Goal: Transaction & Acquisition: Purchase product/service

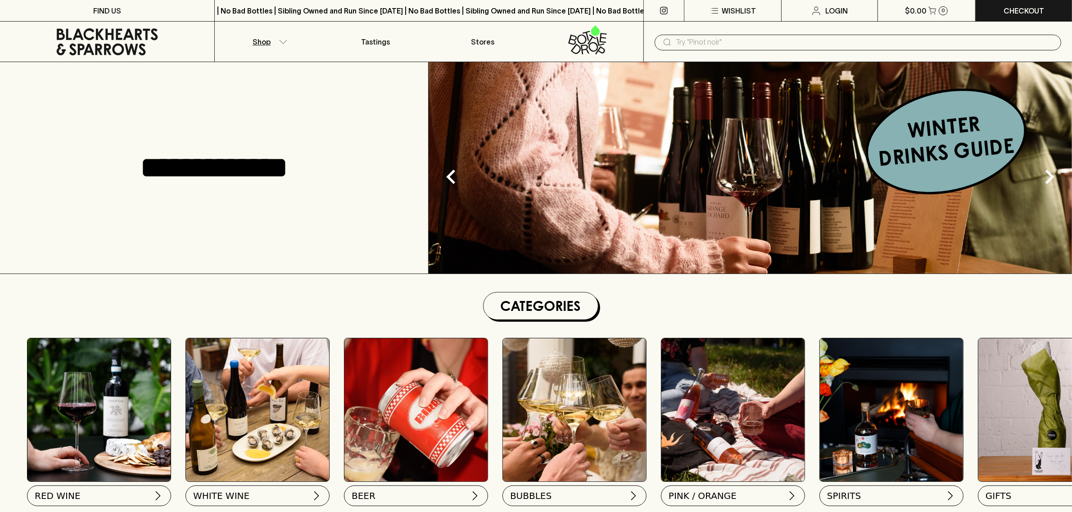
click at [284, 41] on icon "button" at bounding box center [283, 42] width 9 height 5
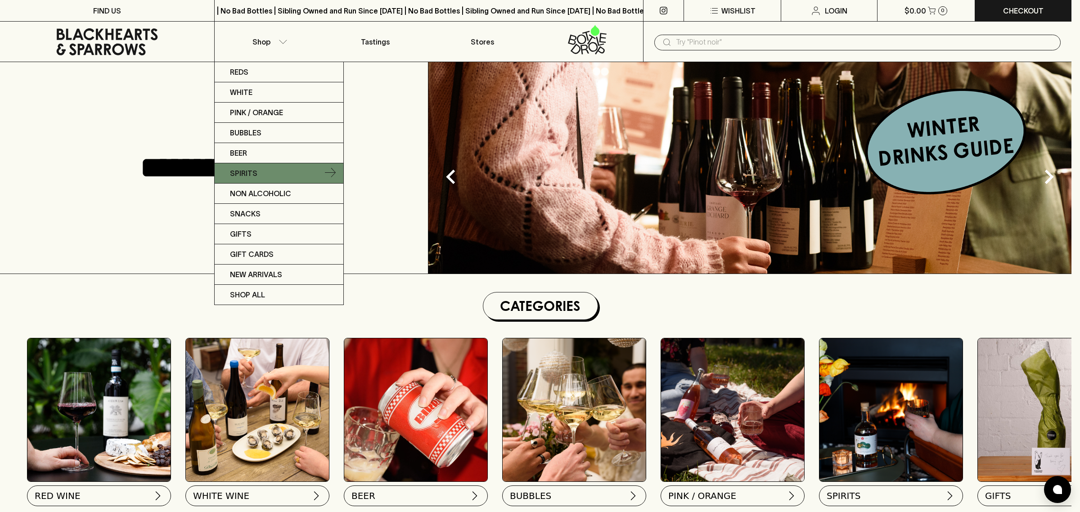
click at [332, 176] on icon at bounding box center [330, 173] width 11 height 11
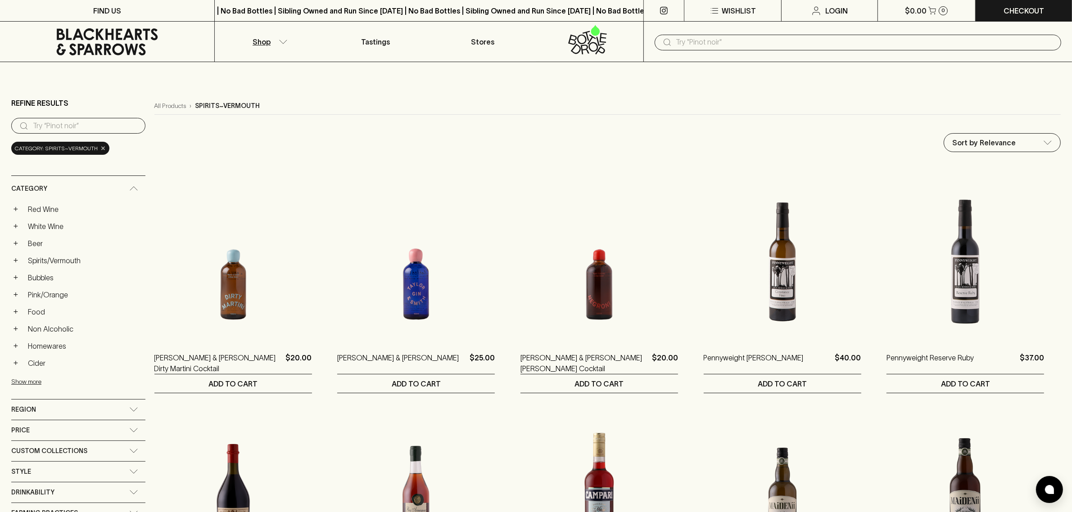
click at [102, 146] on span "×" at bounding box center [102, 148] width 5 height 9
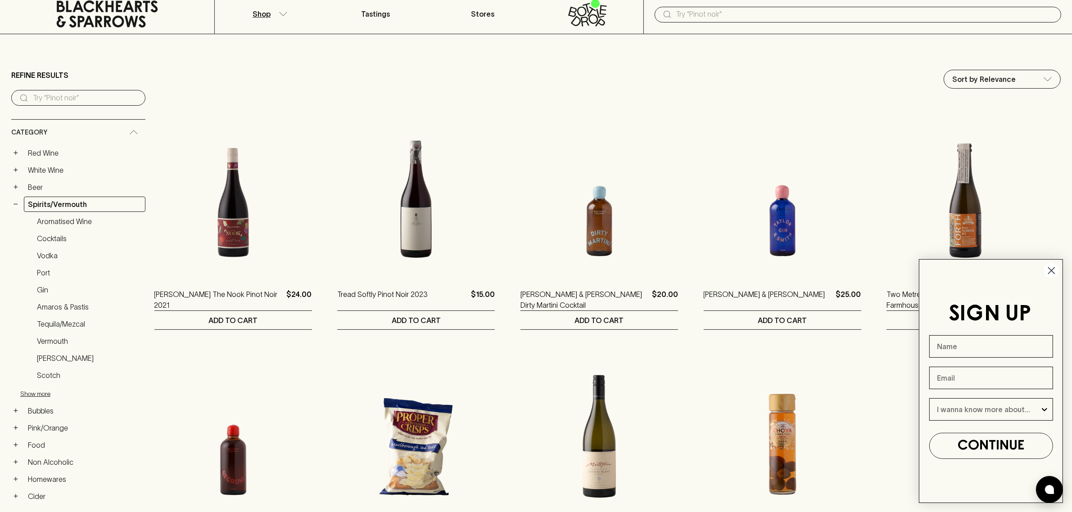
scroll to position [56, 0]
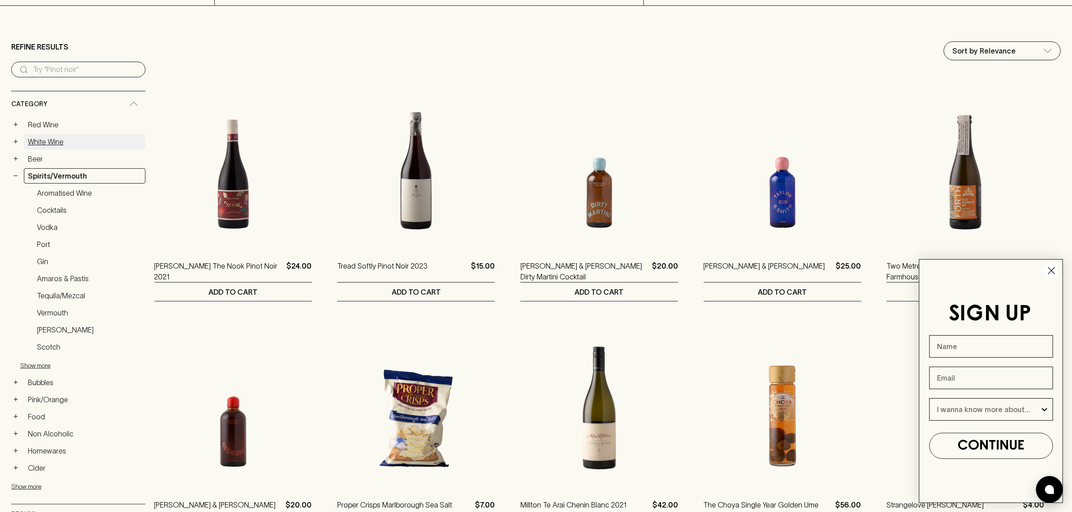
click at [77, 136] on link "White Wine" at bounding box center [85, 141] width 122 height 15
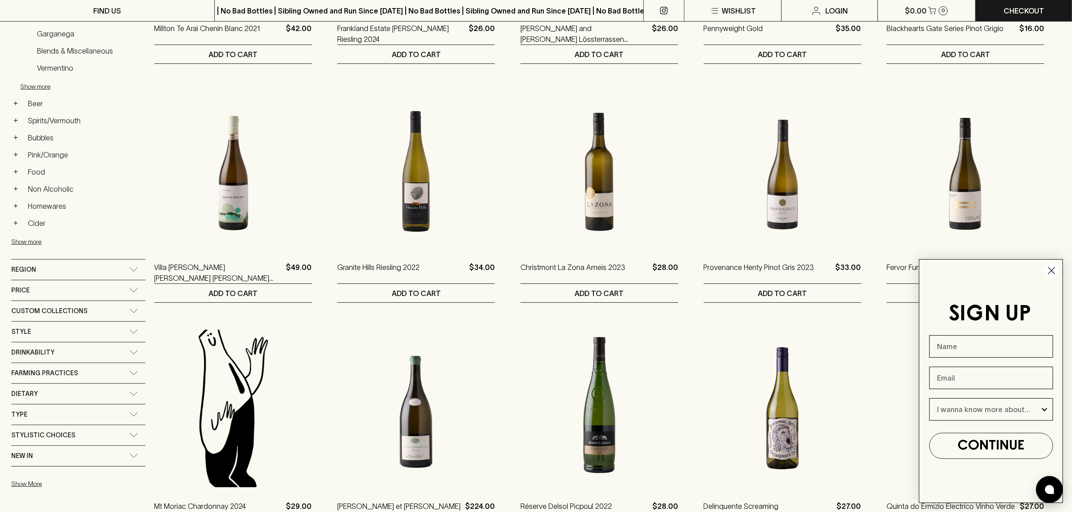
scroll to position [394, 0]
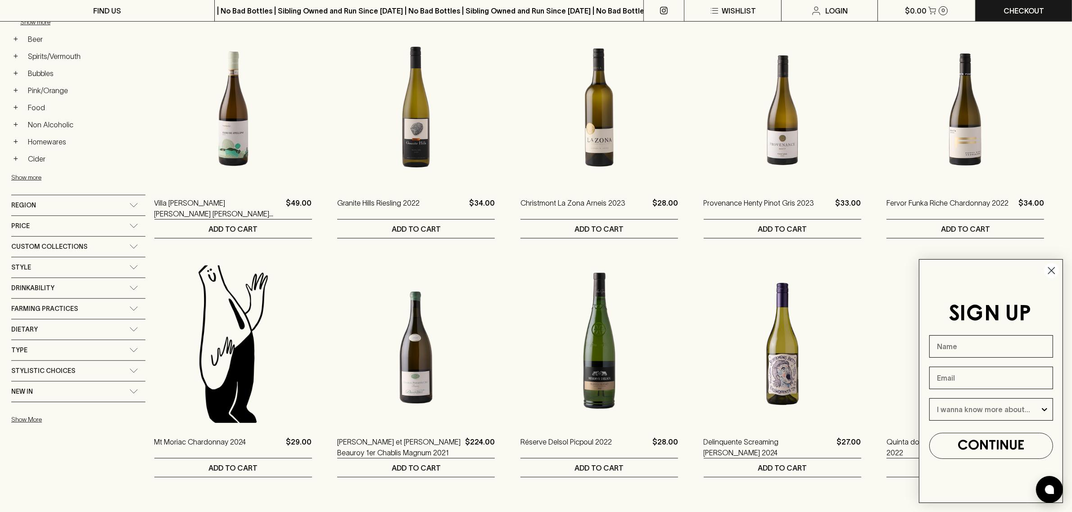
click at [84, 272] on div "Style" at bounding box center [70, 267] width 118 height 11
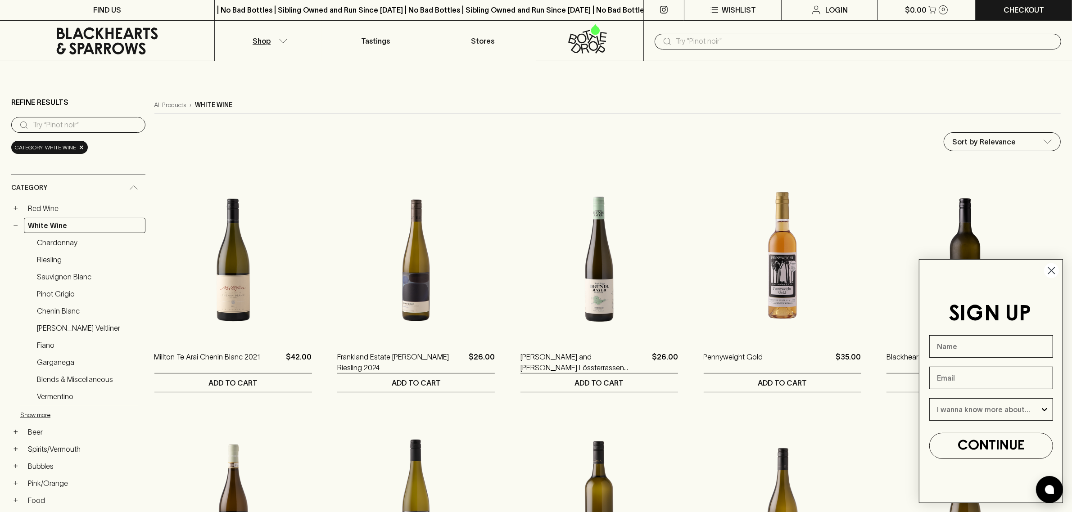
scroll to position [0, 0]
click at [81, 146] on span "×" at bounding box center [81, 148] width 5 height 9
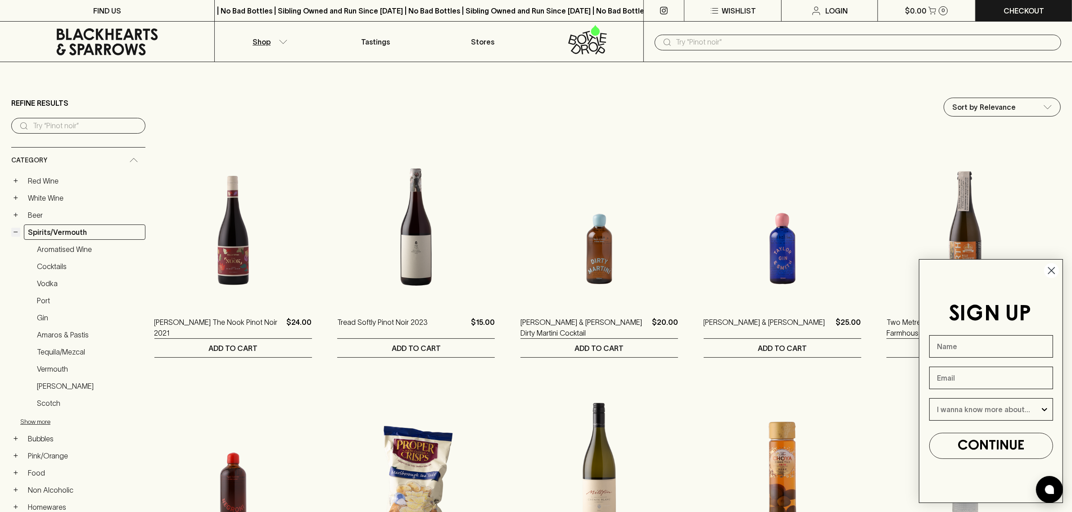
click at [14, 233] on button "−" at bounding box center [15, 232] width 9 height 9
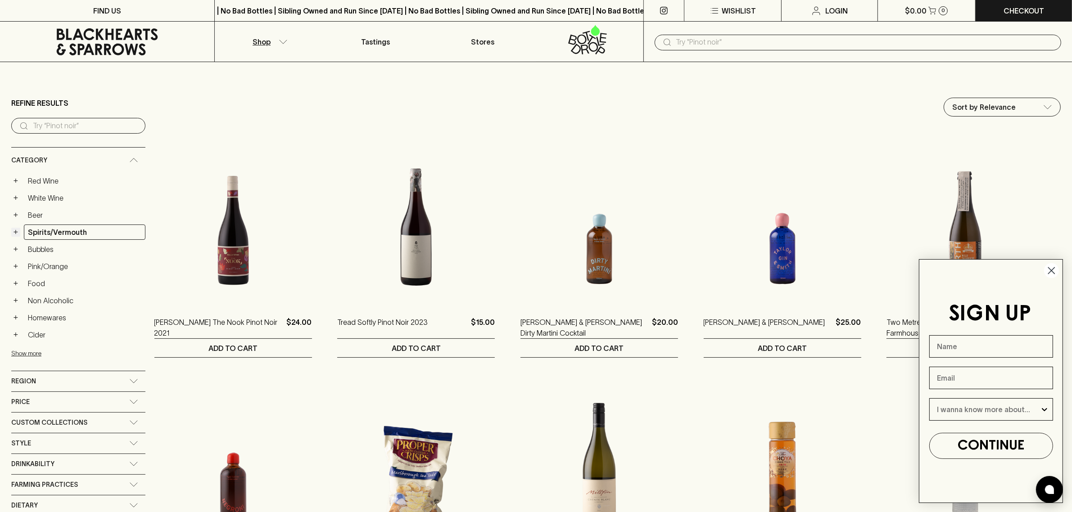
click at [14, 233] on button "+" at bounding box center [15, 232] width 9 height 9
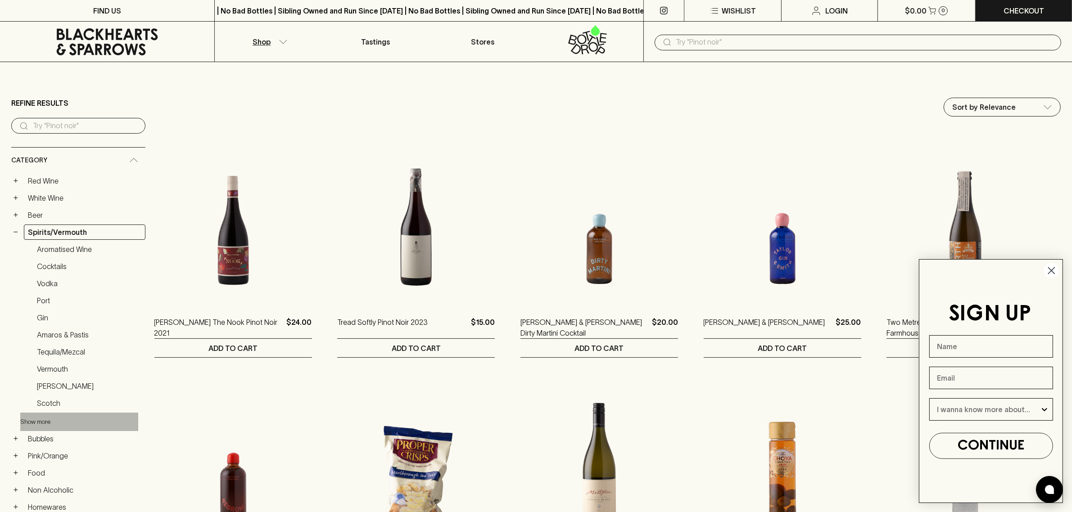
click at [46, 423] on button "Show more" at bounding box center [79, 422] width 118 height 18
